Goal: Transaction & Acquisition: Obtain resource

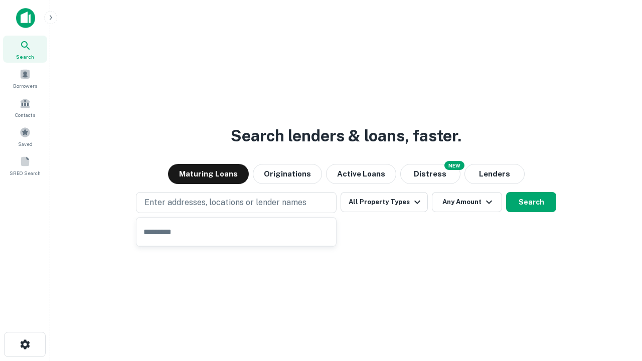
type input "**********"
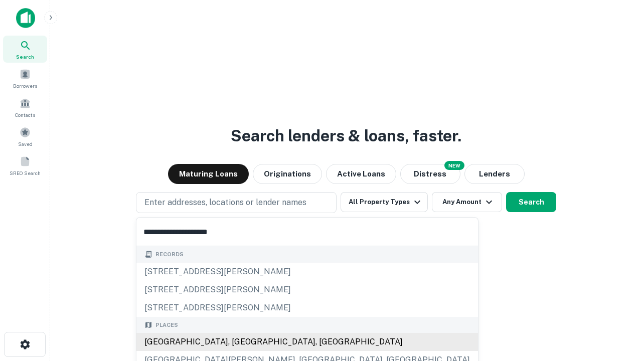
click at [240, 342] on div "[GEOGRAPHIC_DATA], [GEOGRAPHIC_DATA], [GEOGRAPHIC_DATA]" at bounding box center [308, 342] width 342 height 18
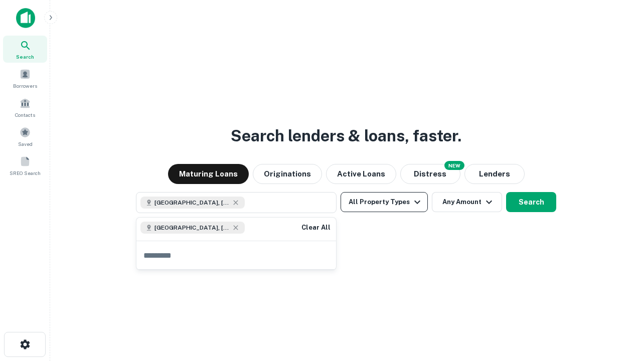
click at [384, 202] on button "All Property Types" at bounding box center [384, 202] width 87 height 20
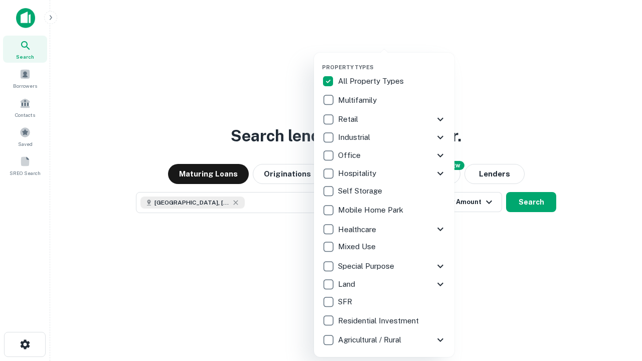
click at [392, 61] on button "button" at bounding box center [392, 61] width 141 height 1
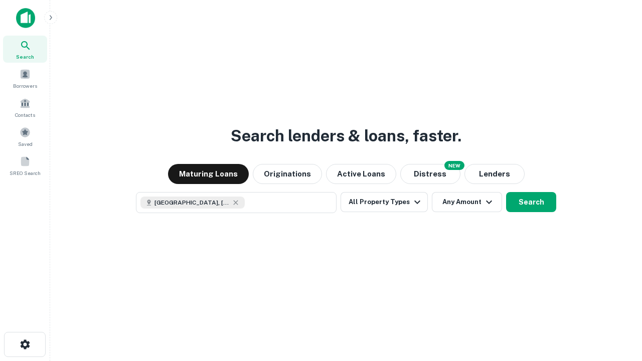
scroll to position [16, 0]
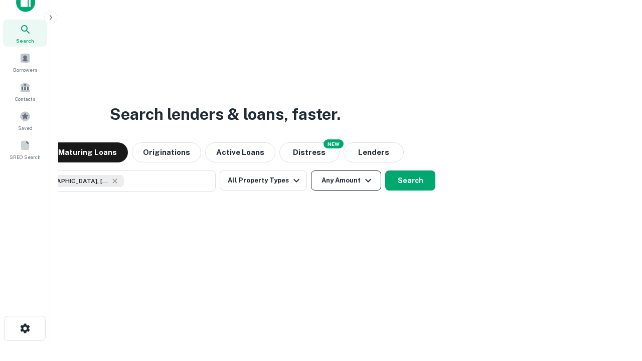
click at [311, 171] on button "Any Amount" at bounding box center [346, 181] width 70 height 20
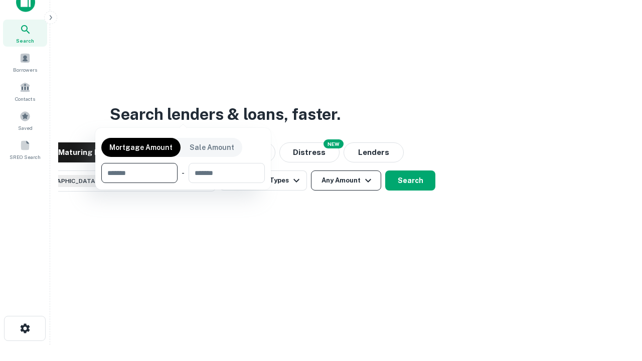
scroll to position [72, 284]
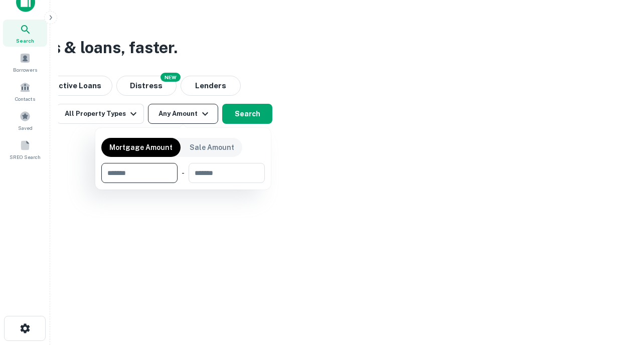
type input "*******"
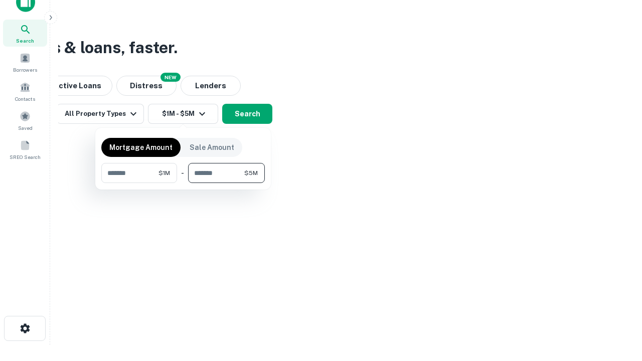
type input "*******"
click at [183, 183] on button "button" at bounding box center [183, 183] width 164 height 1
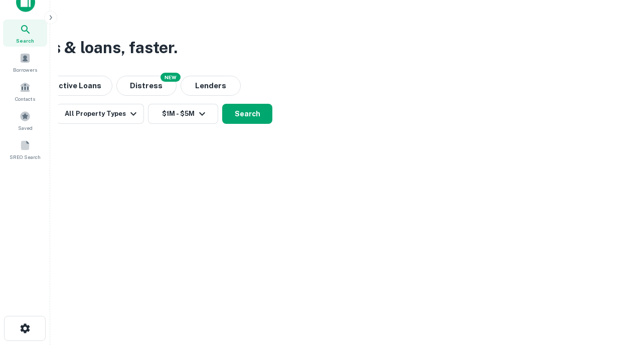
scroll to position [16, 0]
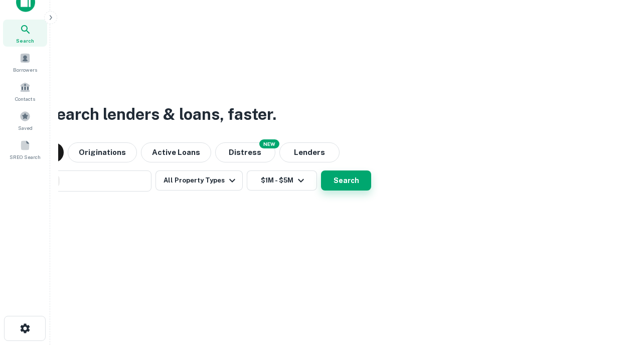
click at [321, 171] on button "Search" at bounding box center [346, 181] width 50 height 20
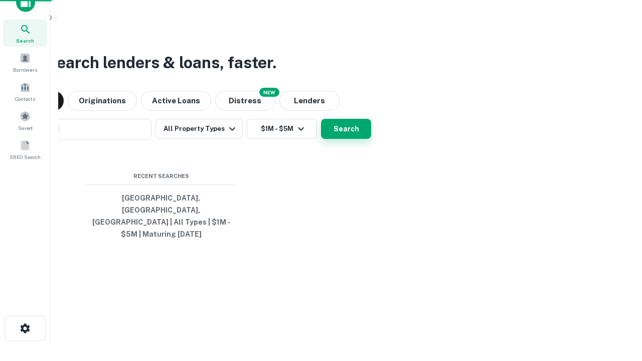
scroll to position [33, 284]
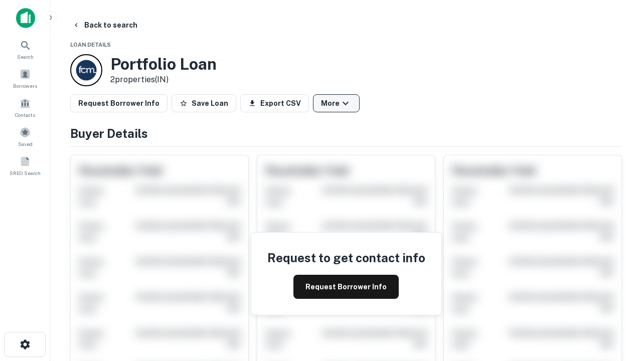
click at [336, 103] on button "More" at bounding box center [336, 103] width 47 height 18
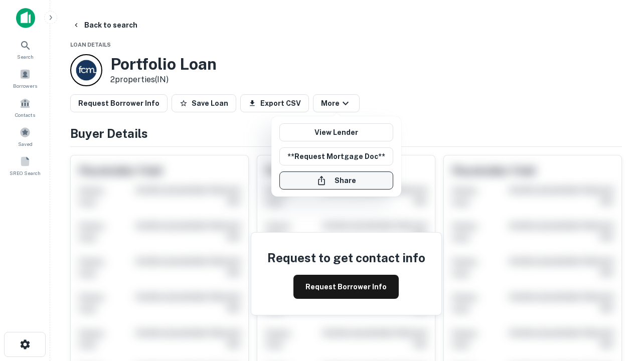
click at [336, 181] on button "Share" at bounding box center [337, 181] width 114 height 18
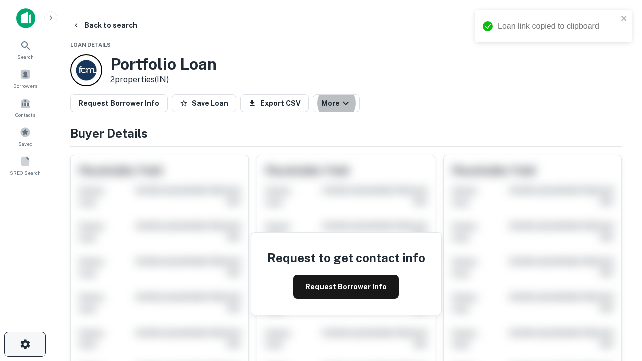
click at [25, 345] on icon "button" at bounding box center [25, 345] width 12 height 12
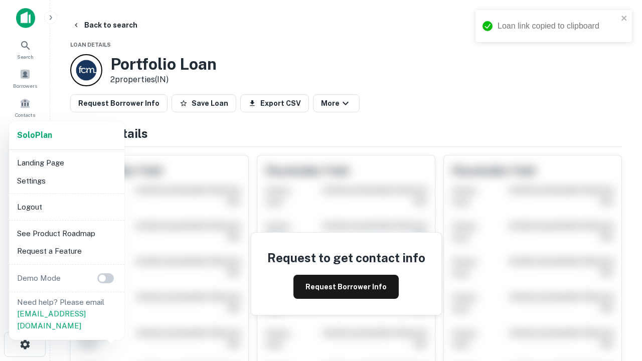
click at [66, 207] on li "Logout" at bounding box center [66, 207] width 107 height 18
